Goal: Find specific page/section: Find specific page/section

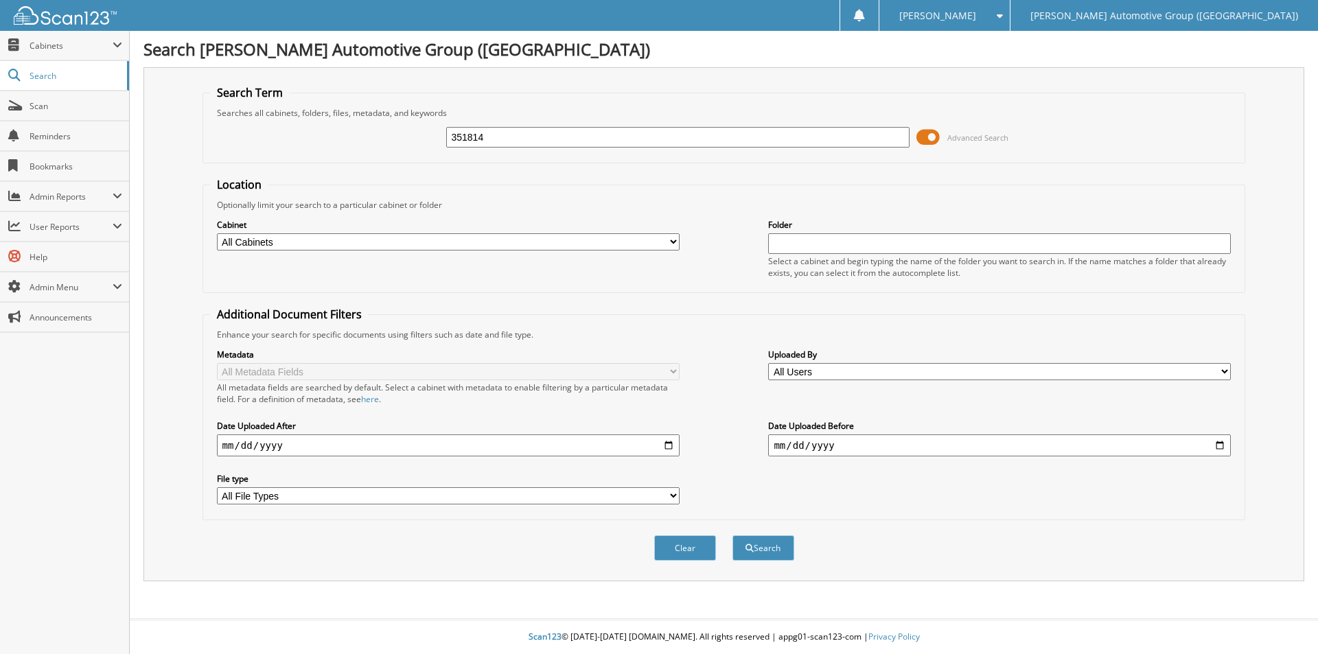
type input "351814"
click at [733, 536] on button "Search" at bounding box center [764, 548] width 62 height 25
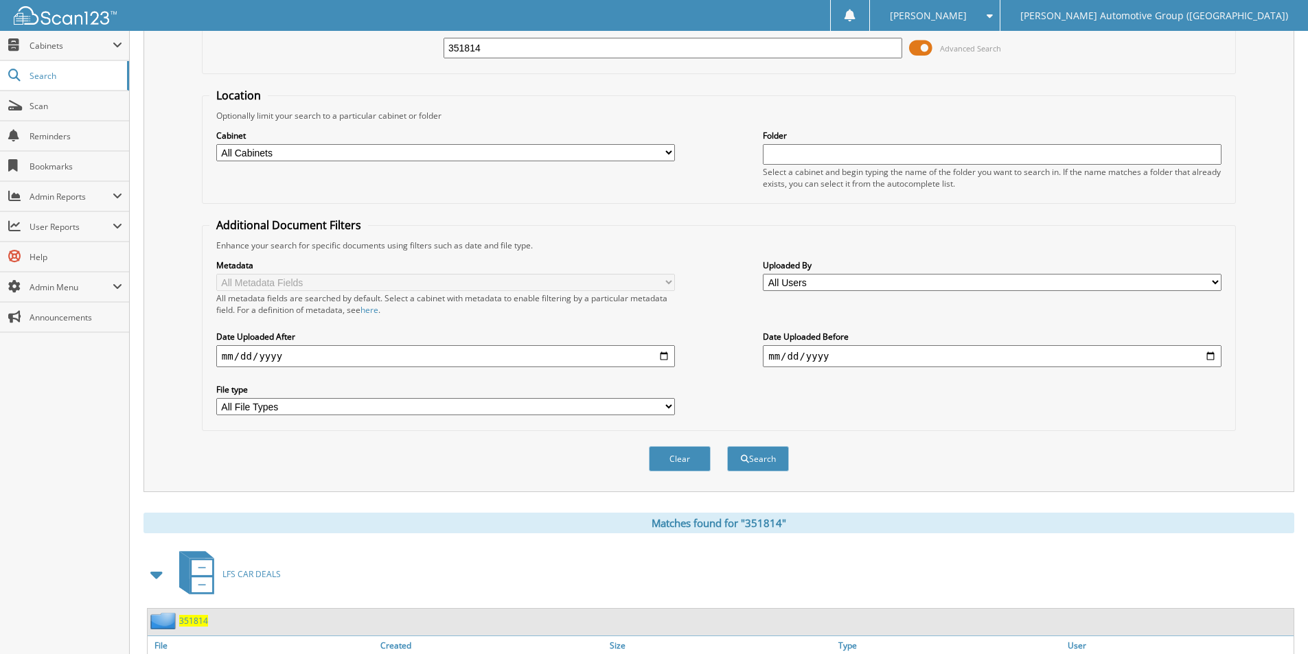
scroll to position [206, 0]
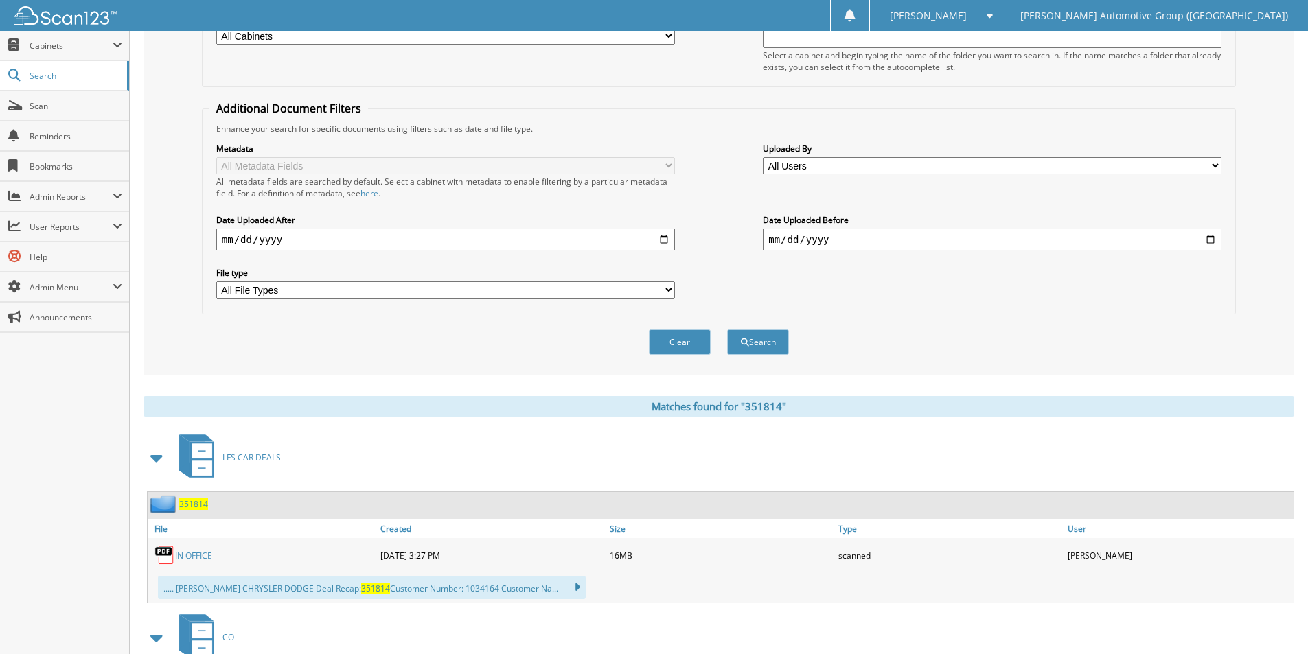
click at [195, 507] on span "351814" at bounding box center [193, 505] width 29 height 12
